Goal: Task Accomplishment & Management: Manage account settings

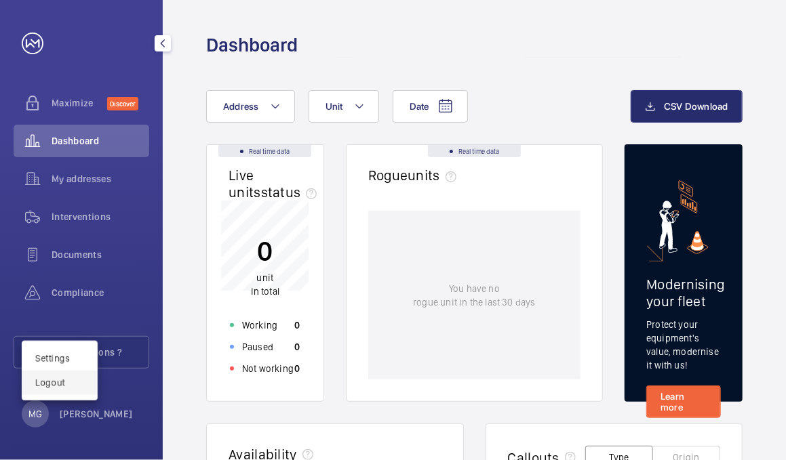
click at [88, 385] on button "Logout" at bounding box center [60, 383] width 76 height 24
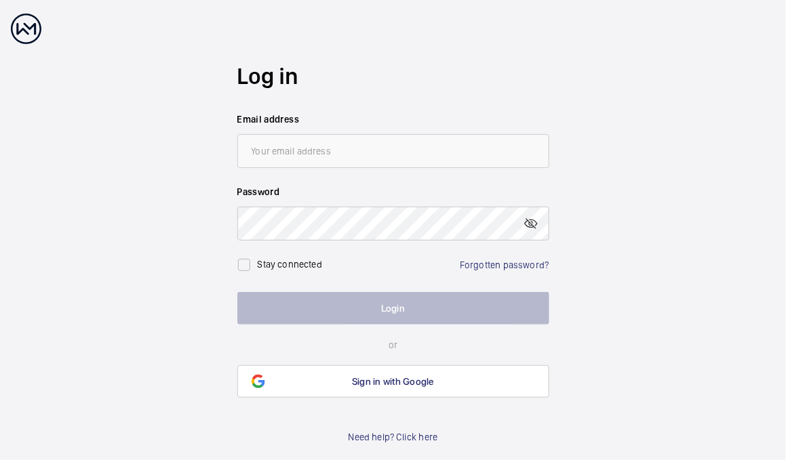
click at [497, 278] on div "Stay connected Forgotten password?" at bounding box center [393, 260] width 312 height 38
click at [489, 269] on link "Forgotten password?" at bounding box center [504, 265] width 89 height 11
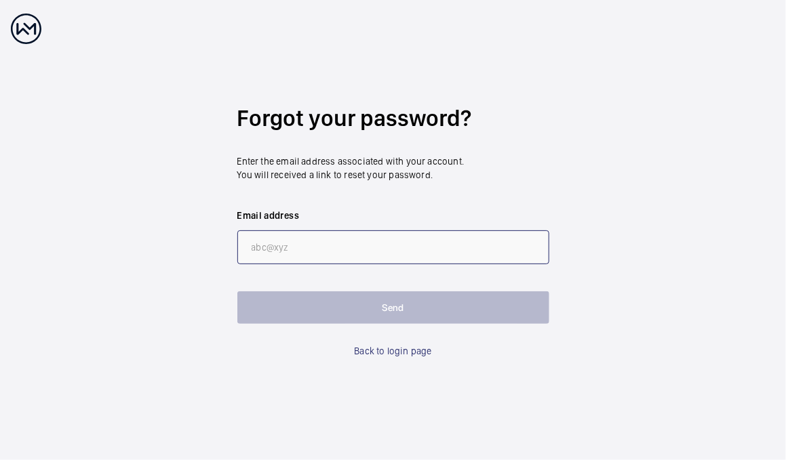
click at [399, 243] on input "email" at bounding box center [393, 248] width 312 height 34
paste input "[PERSON_NAME][EMAIL_ADDRESS][PERSON_NAME][DOMAIN_NAME]"
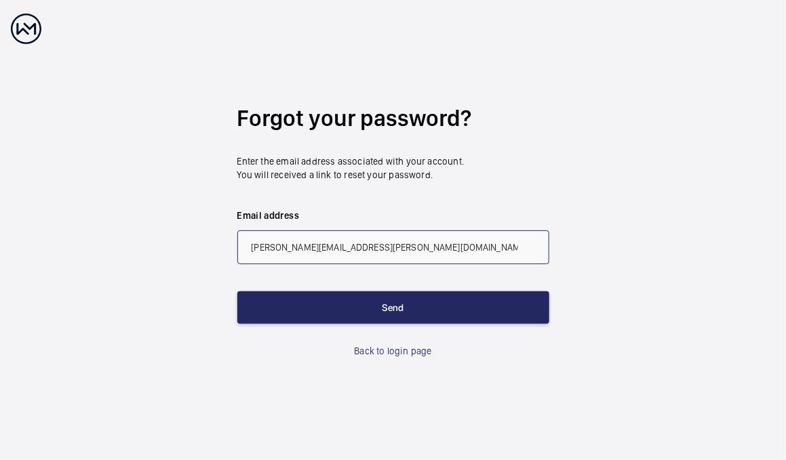
type input "[PERSON_NAME][EMAIL_ADDRESS][PERSON_NAME][DOMAIN_NAME]"
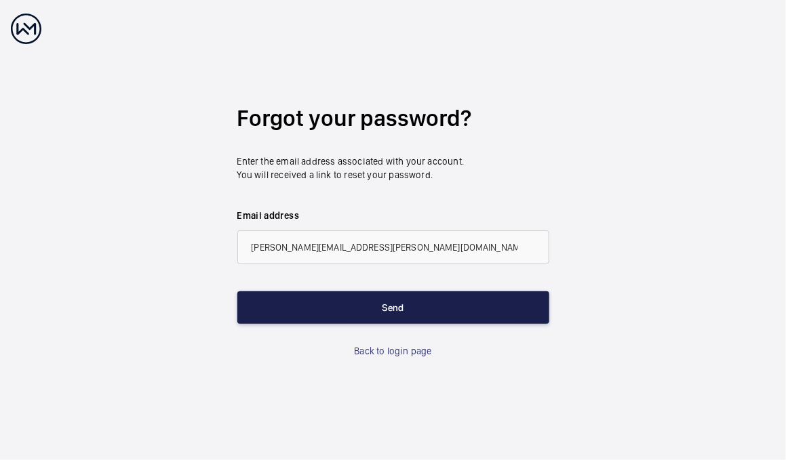
click at [301, 313] on button "Send" at bounding box center [393, 308] width 312 height 33
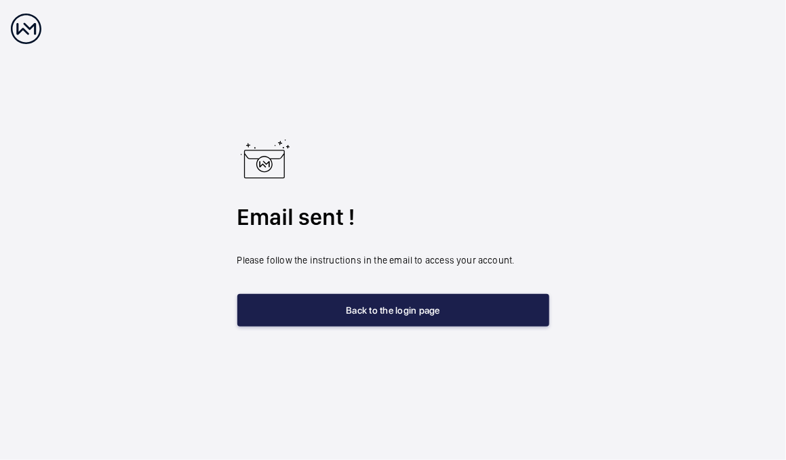
click at [366, 307] on button "Back to the login page" at bounding box center [393, 310] width 312 height 33
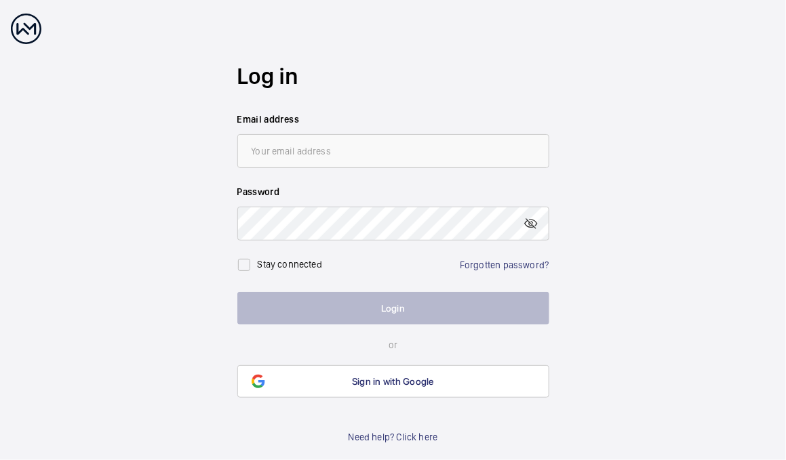
click at [519, 257] on div "Stay connected Forgotten password?" at bounding box center [393, 260] width 312 height 38
click at [517, 260] on link "Forgotten password?" at bounding box center [504, 265] width 89 height 11
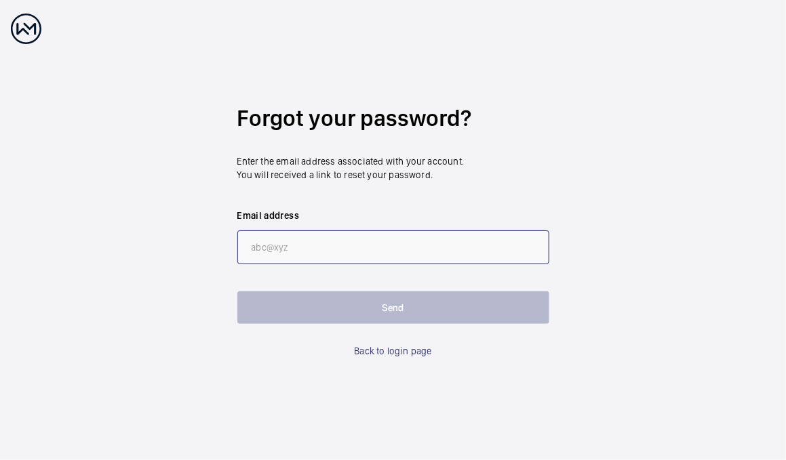
click at [338, 243] on input "email" at bounding box center [393, 248] width 312 height 34
paste input "[PERSON_NAME][EMAIL_ADDRESS][DOMAIN_NAME]"
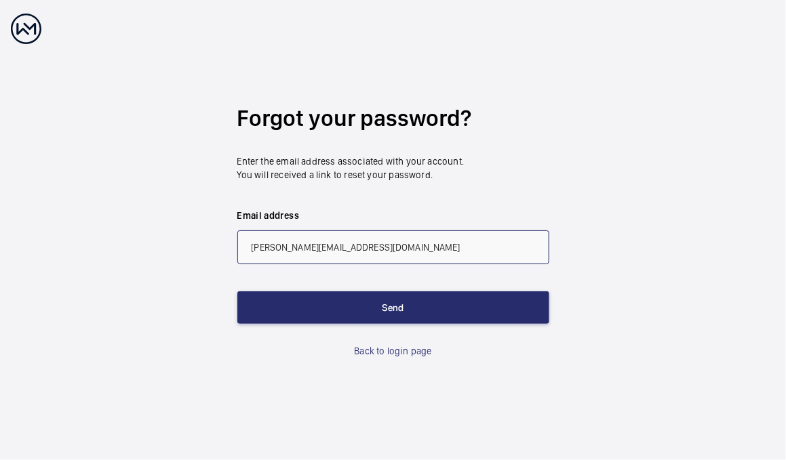
click at [245, 252] on input "[PERSON_NAME][EMAIL_ADDRESS][DOMAIN_NAME]" at bounding box center [393, 248] width 312 height 34
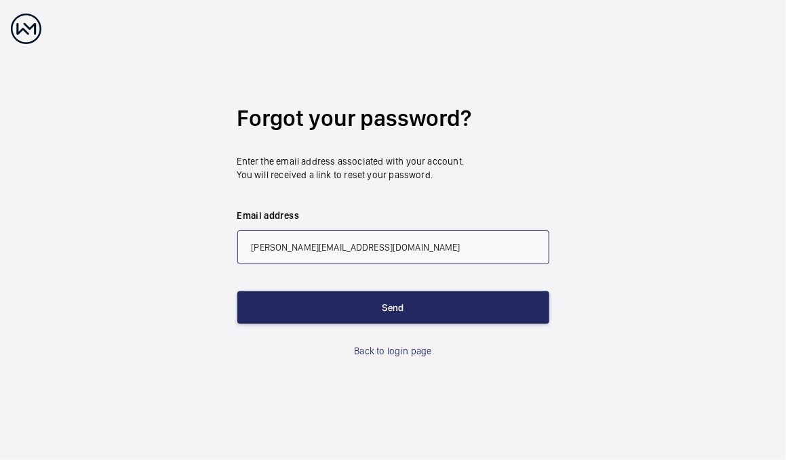
type input "[PERSON_NAME][EMAIL_ADDRESS][DOMAIN_NAME]"
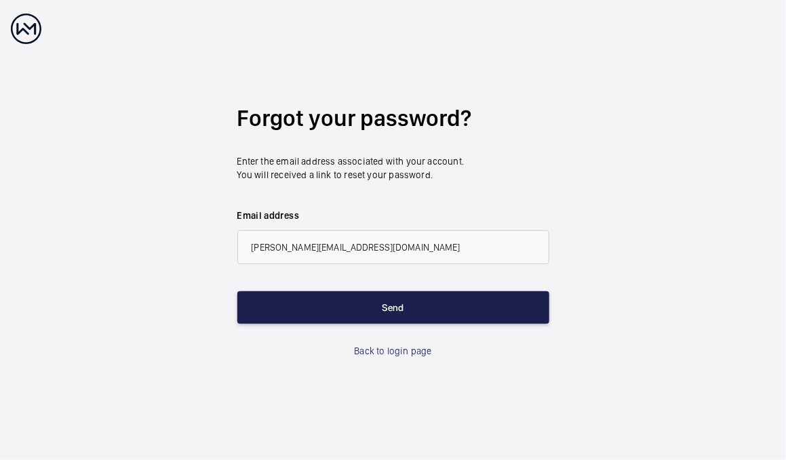
click at [287, 312] on button "Send" at bounding box center [393, 308] width 312 height 33
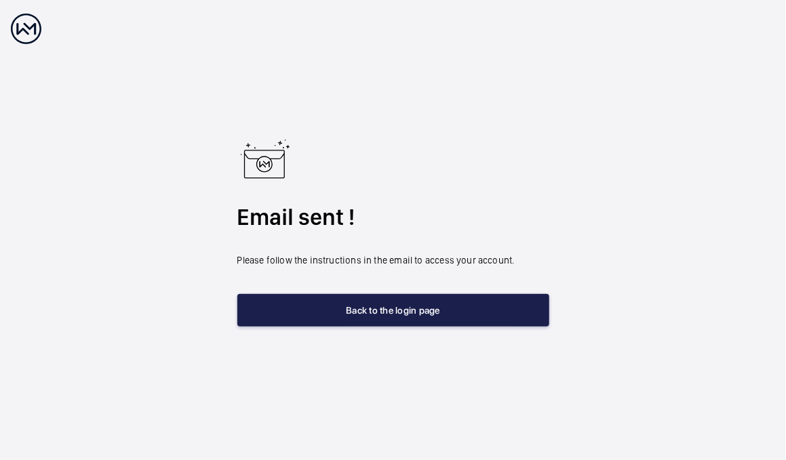
click at [292, 302] on button "Back to the login page" at bounding box center [393, 310] width 312 height 33
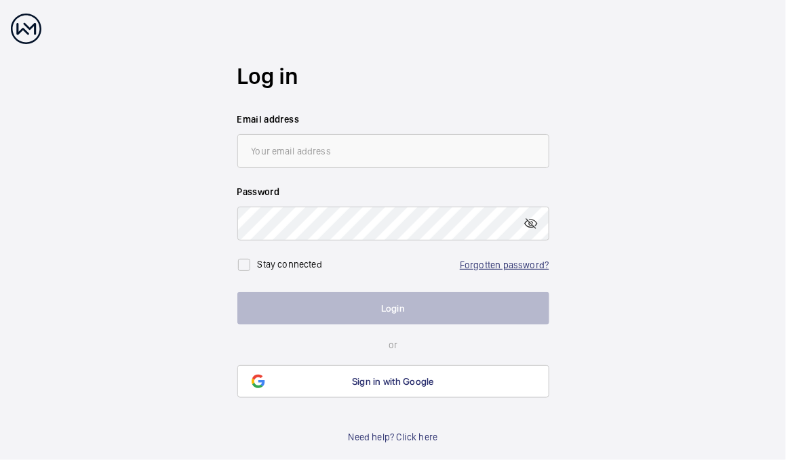
click at [475, 270] on link "Forgotten password?" at bounding box center [504, 265] width 89 height 11
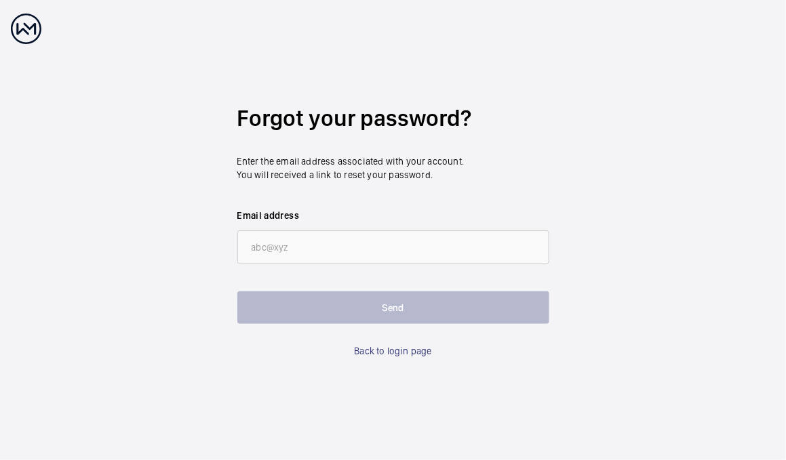
click at [314, 226] on wm-front-input "Email address" at bounding box center [393, 237] width 312 height 56
click at [309, 237] on input "email" at bounding box center [393, 248] width 312 height 34
paste input "[PERSON_NAME][EMAIL_ADDRESS][PERSON_NAME][DOMAIN_NAME]"
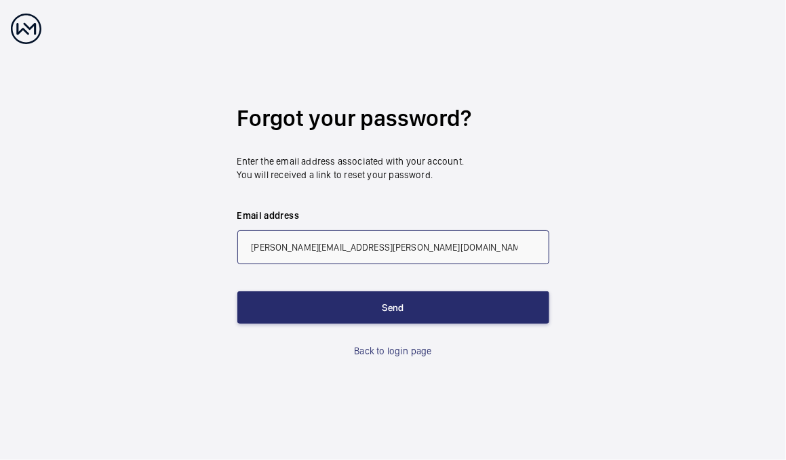
click at [252, 251] on input "[PERSON_NAME][EMAIL_ADDRESS][PERSON_NAME][DOMAIN_NAME]" at bounding box center [393, 248] width 312 height 34
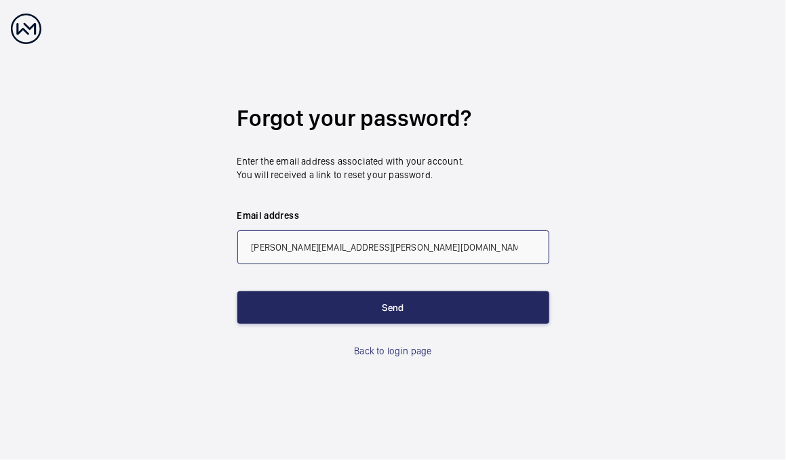
type input "[PERSON_NAME][EMAIL_ADDRESS][PERSON_NAME][DOMAIN_NAME]"
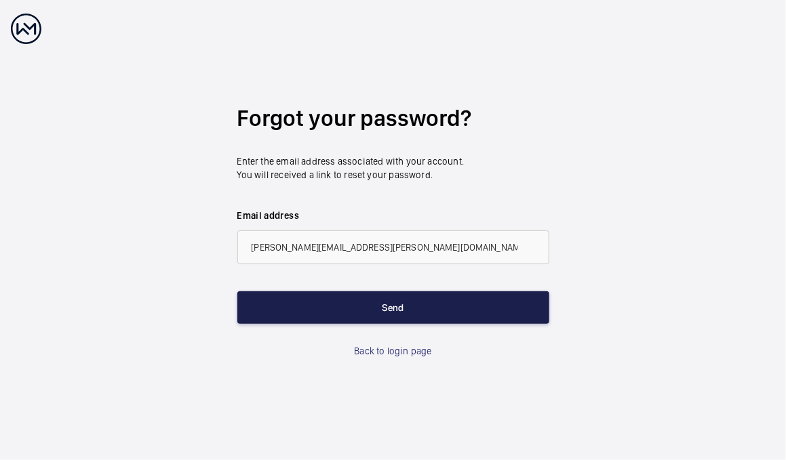
click at [281, 307] on button "Send" at bounding box center [393, 308] width 312 height 33
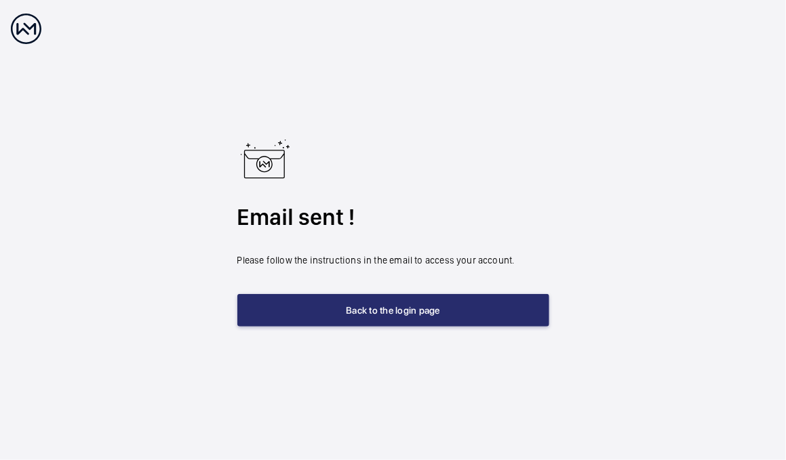
click at [328, 287] on div "Email sent ! Please follow the instructions in the email to access your account…" at bounding box center [393, 230] width 312 height 193
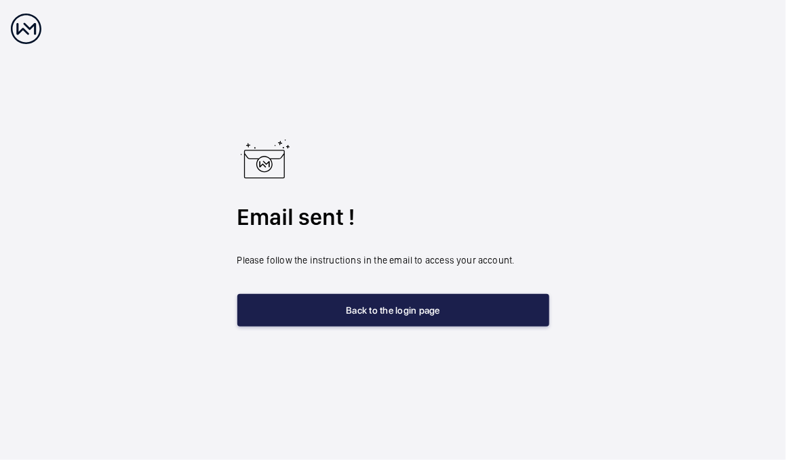
click at [335, 304] on button "Back to the login page" at bounding box center [393, 310] width 312 height 33
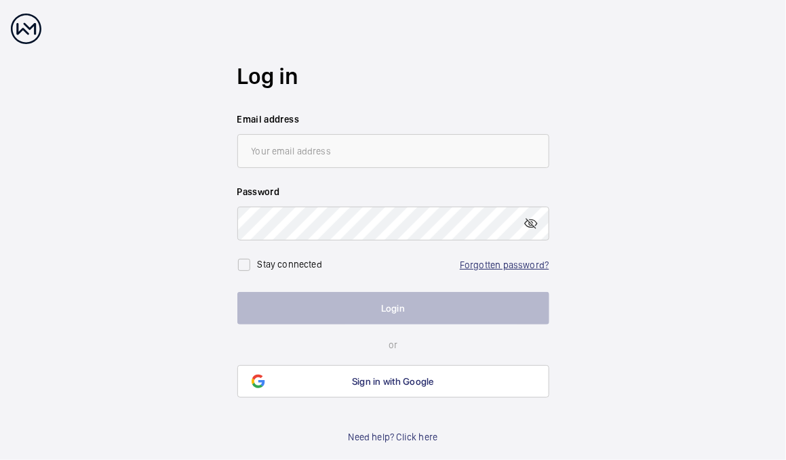
click at [505, 270] on link "Forgotten password?" at bounding box center [504, 265] width 89 height 11
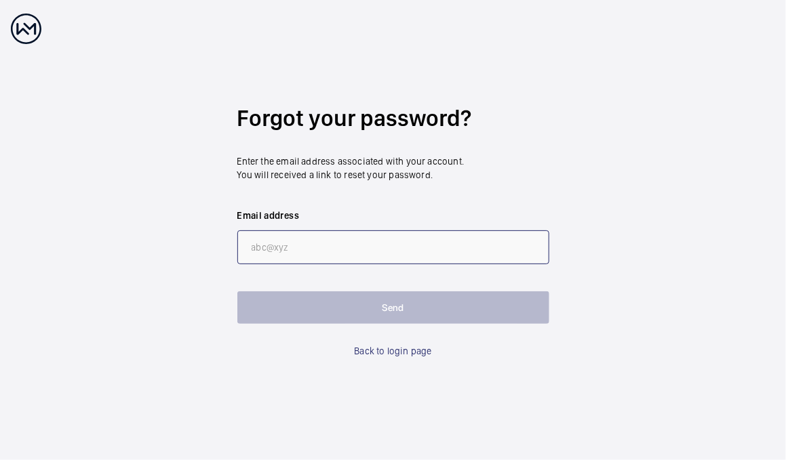
click at [397, 258] on input "email" at bounding box center [393, 248] width 312 height 34
paste input "[PERSON_NAME][EMAIL_ADDRESS][PERSON_NAME][DOMAIN_NAME]"
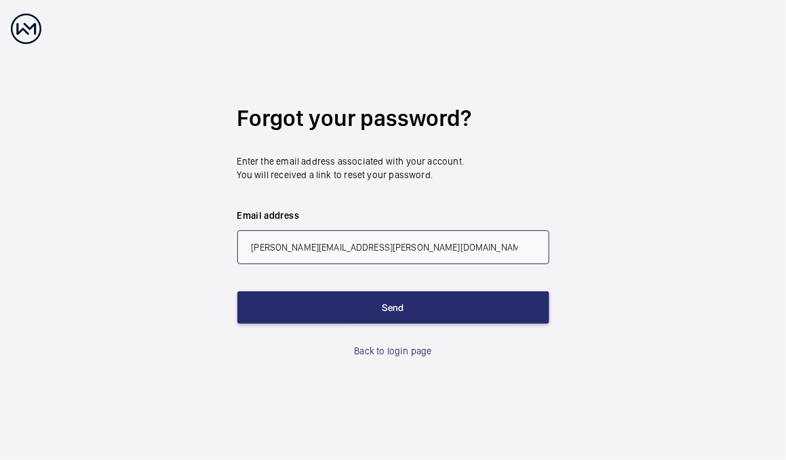
click at [252, 249] on input "[PERSON_NAME][EMAIL_ADDRESS][PERSON_NAME][DOMAIN_NAME]" at bounding box center [393, 248] width 312 height 34
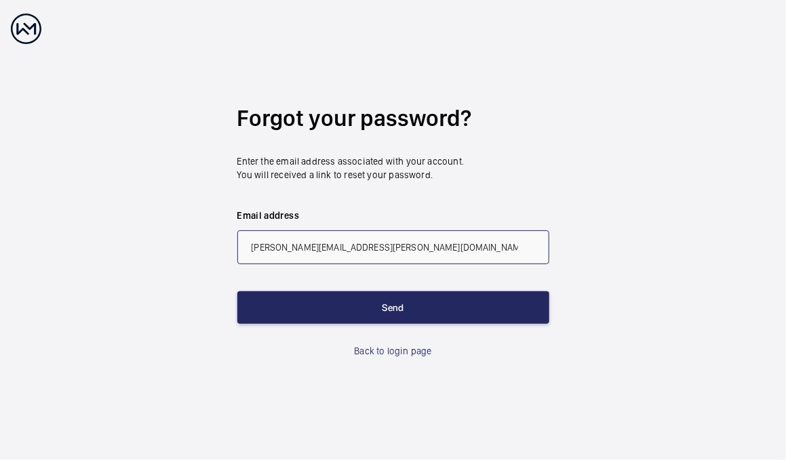
type input "[PERSON_NAME][EMAIL_ADDRESS][PERSON_NAME][DOMAIN_NAME]"
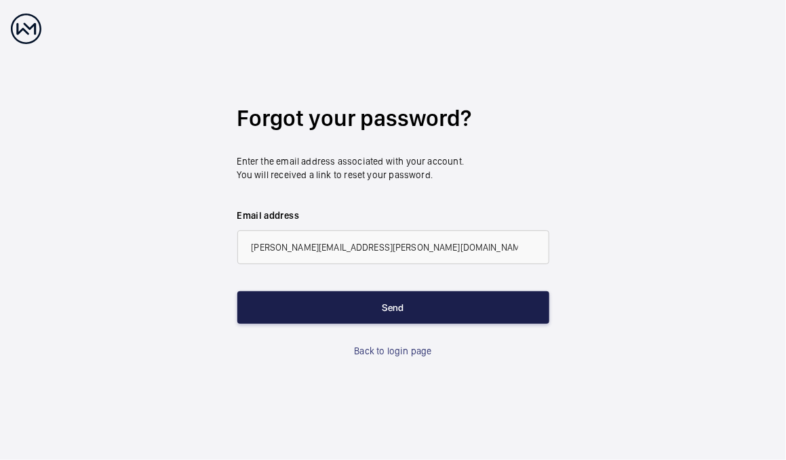
click at [312, 311] on button "Send" at bounding box center [393, 308] width 312 height 33
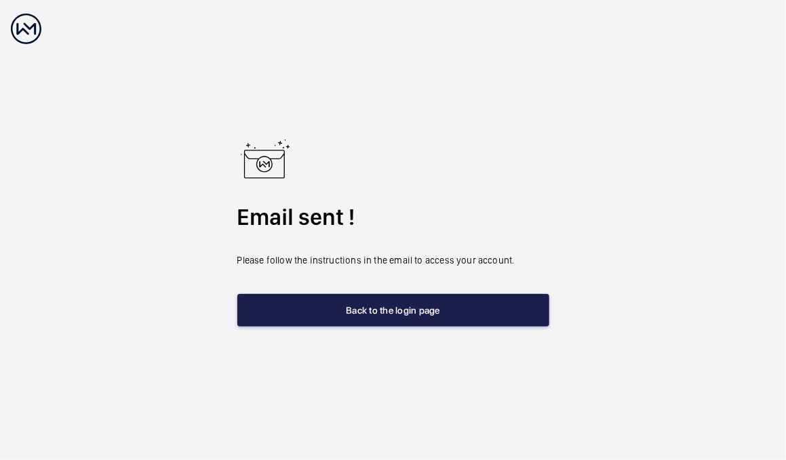
drag, startPoint x: 312, startPoint y: 311, endPoint x: 296, endPoint y: 318, distance: 17.0
click at [296, 318] on button "Back to the login page" at bounding box center [393, 310] width 312 height 33
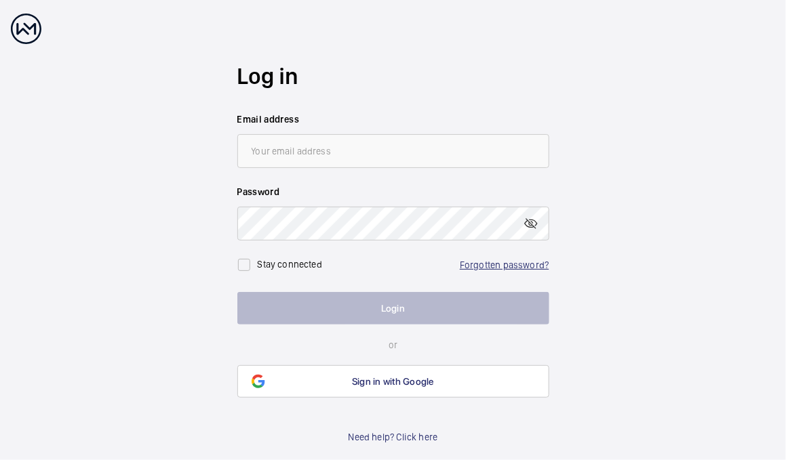
click at [476, 262] on link "Forgotten password?" at bounding box center [504, 265] width 89 height 11
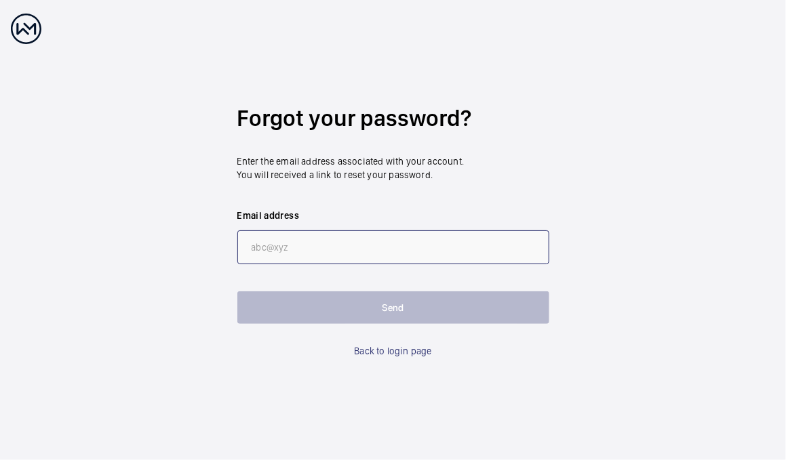
click at [357, 261] on input "email" at bounding box center [393, 248] width 312 height 34
paste input "[EMAIL_ADDRESS][PERSON_NAME][DOMAIN_NAME] Primary Phone"
drag, startPoint x: 406, startPoint y: 246, endPoint x: 368, endPoint y: 250, distance: 37.5
click at [368, 250] on input "[EMAIL_ADDRESS][PERSON_NAME][DOMAIN_NAME] Primary Phone" at bounding box center [393, 248] width 312 height 34
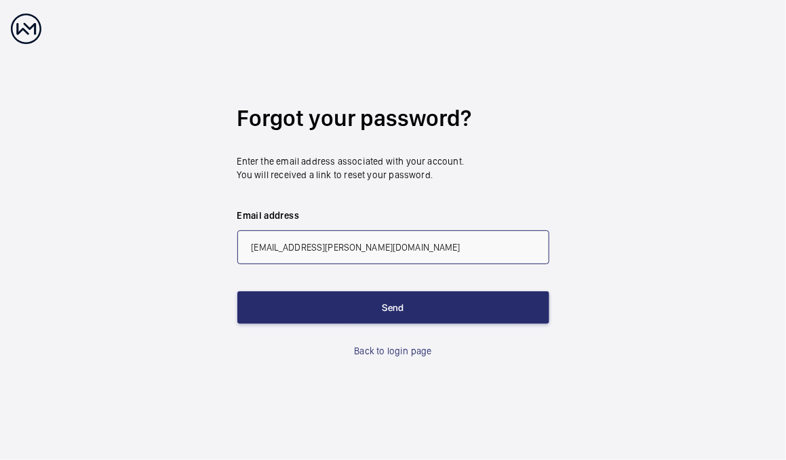
click at [248, 248] on input "[EMAIL_ADDRESS][PERSON_NAME][DOMAIN_NAME]" at bounding box center [393, 248] width 312 height 34
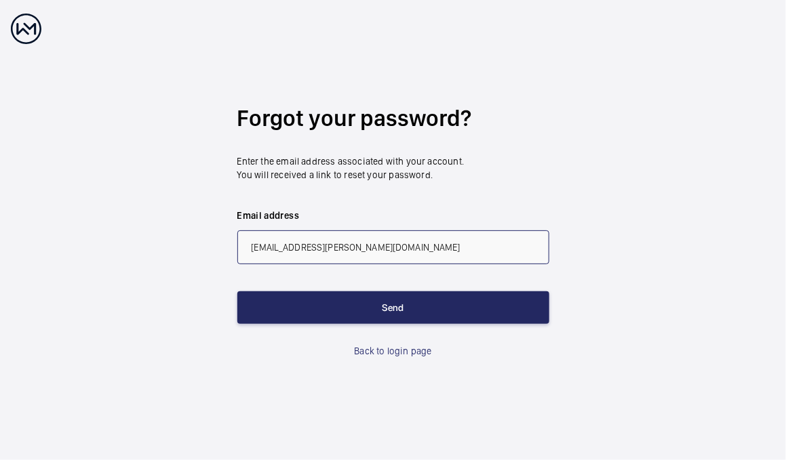
type input "[EMAIL_ADDRESS][PERSON_NAME][DOMAIN_NAME]"
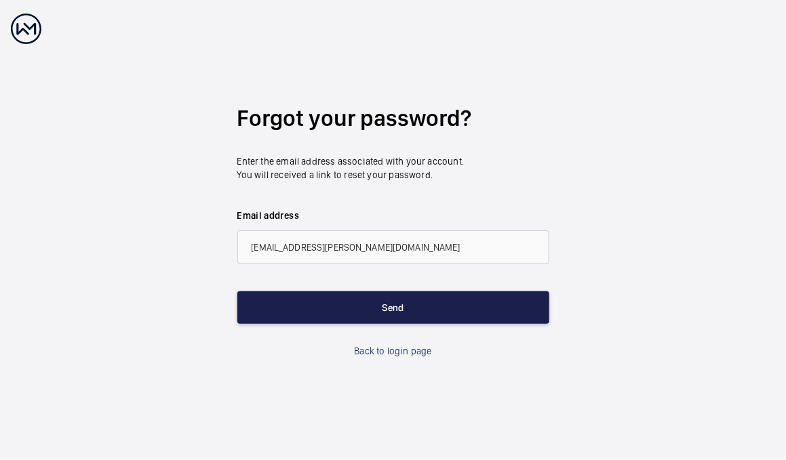
click at [284, 304] on button "Send" at bounding box center [393, 308] width 312 height 33
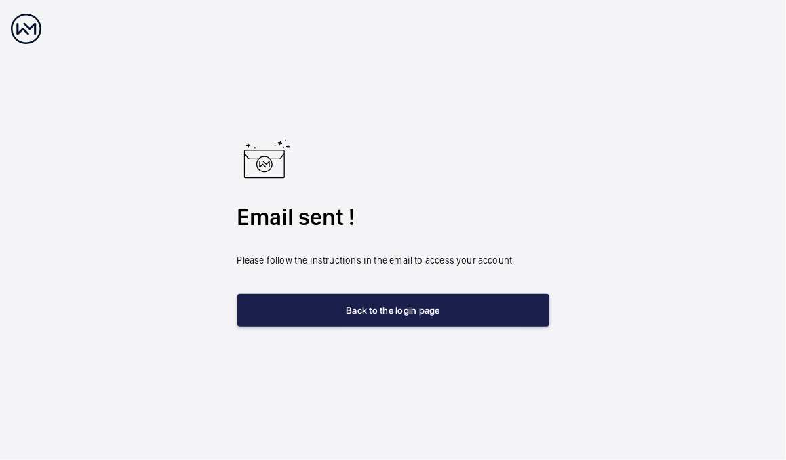
click at [291, 310] on button "Back to the login page" at bounding box center [393, 310] width 312 height 33
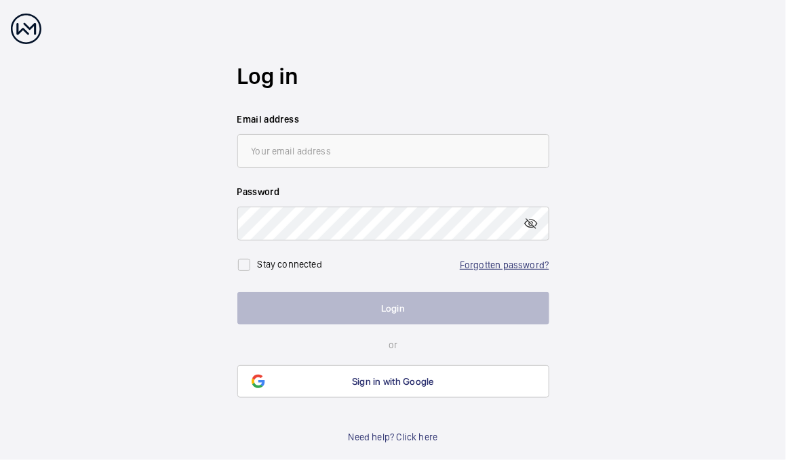
click at [498, 268] on link "Forgotten password?" at bounding box center [504, 265] width 89 height 11
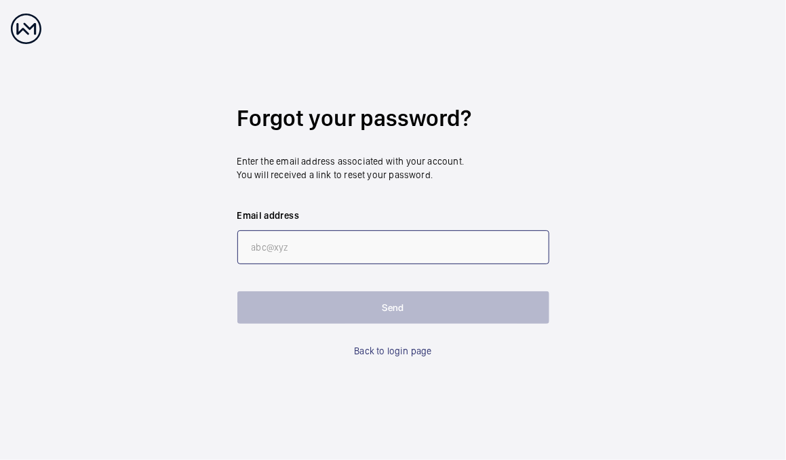
click at [456, 252] on input "email" at bounding box center [393, 248] width 312 height 34
paste input "[PERSON_NAME][EMAIL_ADDRESS][PERSON_NAME][DOMAIN_NAME]"
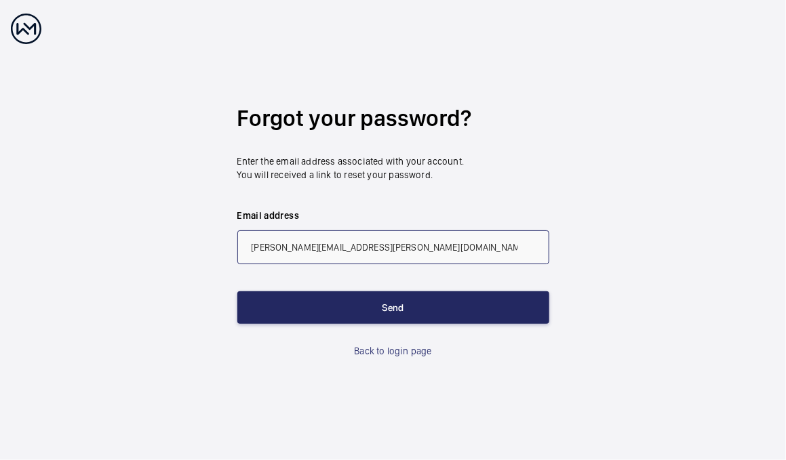
type input "[PERSON_NAME][EMAIL_ADDRESS][PERSON_NAME][DOMAIN_NAME]"
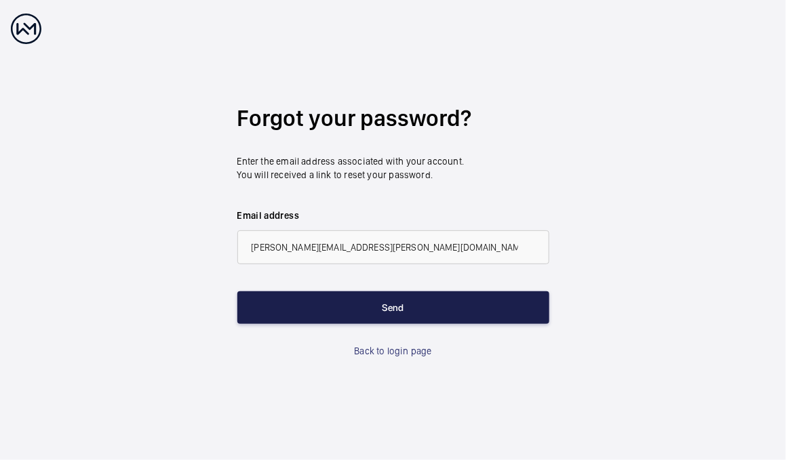
click at [385, 300] on button "Send" at bounding box center [393, 308] width 312 height 33
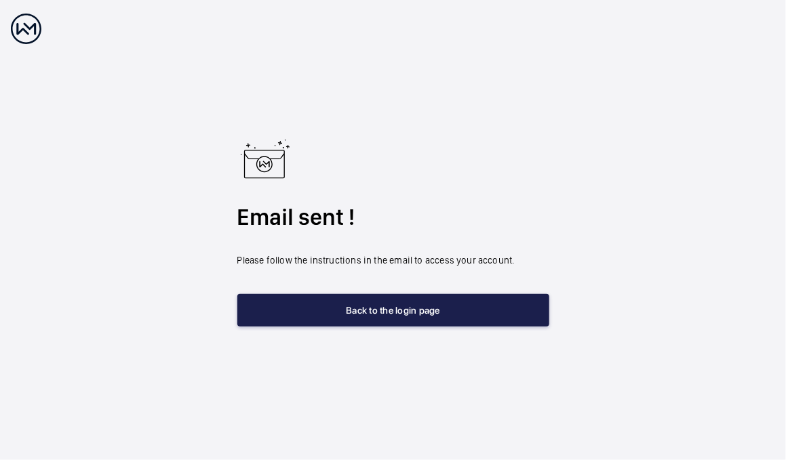
click at [385, 300] on button "Back to the login page" at bounding box center [393, 310] width 312 height 33
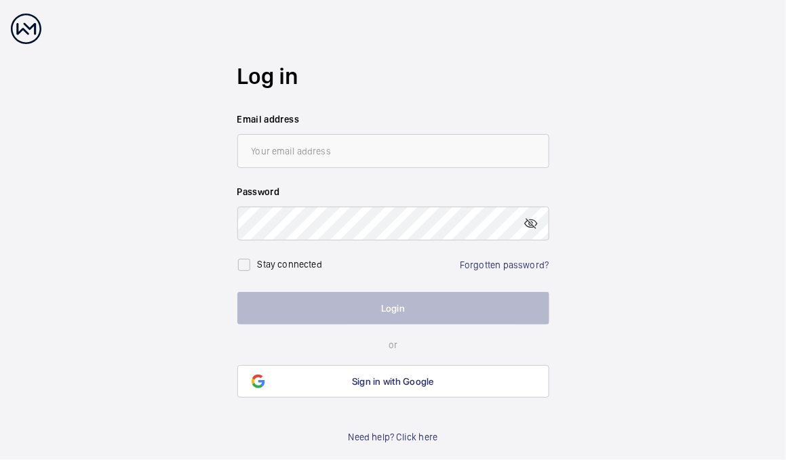
click at [498, 273] on div "Stay connected Forgotten password?" at bounding box center [393, 260] width 312 height 38
click at [488, 260] on link "Forgotten password?" at bounding box center [504, 265] width 89 height 11
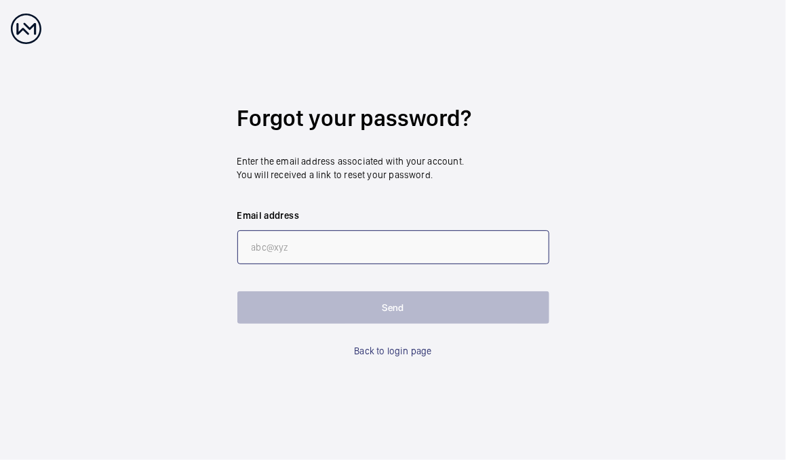
click at [362, 245] on input "email" at bounding box center [393, 248] width 312 height 34
paste input "[PERSON_NAME][EMAIL_ADDRESS][PERSON_NAME][DOMAIN_NAME]>"
click at [243, 250] on input "[PERSON_NAME][EMAIL_ADDRESS][PERSON_NAME][DOMAIN_NAME]>" at bounding box center [393, 248] width 312 height 34
click at [374, 250] on input "[PERSON_NAME][EMAIL_ADDRESS][PERSON_NAME][DOMAIN_NAME]>" at bounding box center [393, 248] width 312 height 34
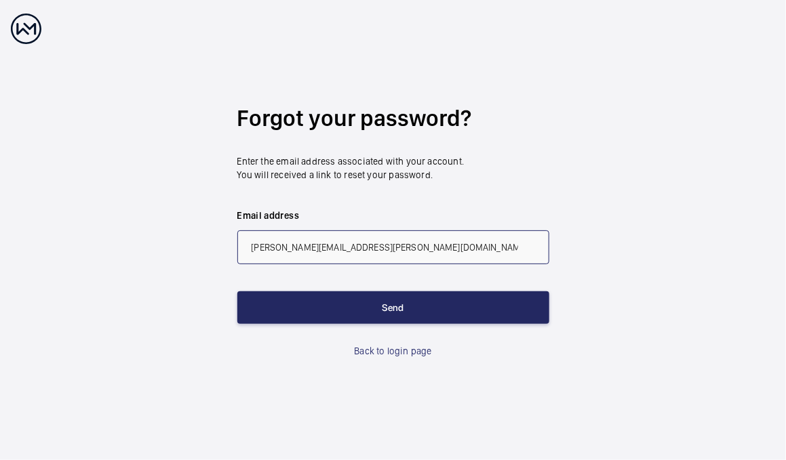
type input "[PERSON_NAME][EMAIL_ADDRESS][PERSON_NAME][DOMAIN_NAME]"
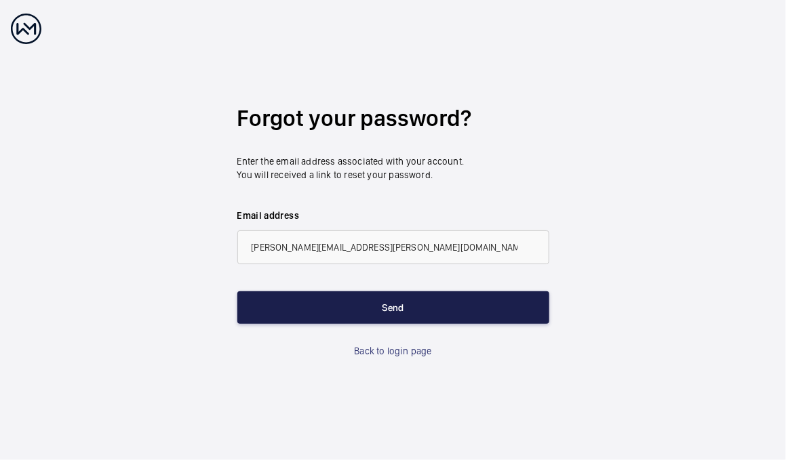
click at [368, 310] on button "Send" at bounding box center [393, 308] width 312 height 33
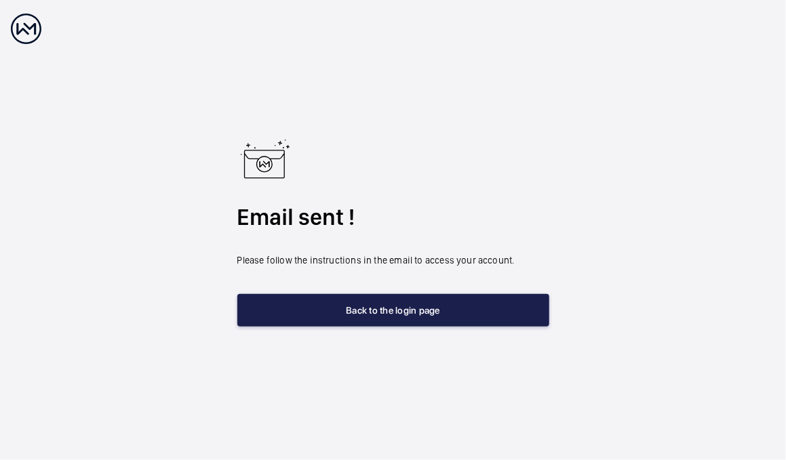
click at [300, 313] on button "Back to the login page" at bounding box center [393, 310] width 312 height 33
